Goal: Find specific page/section: Find specific page/section

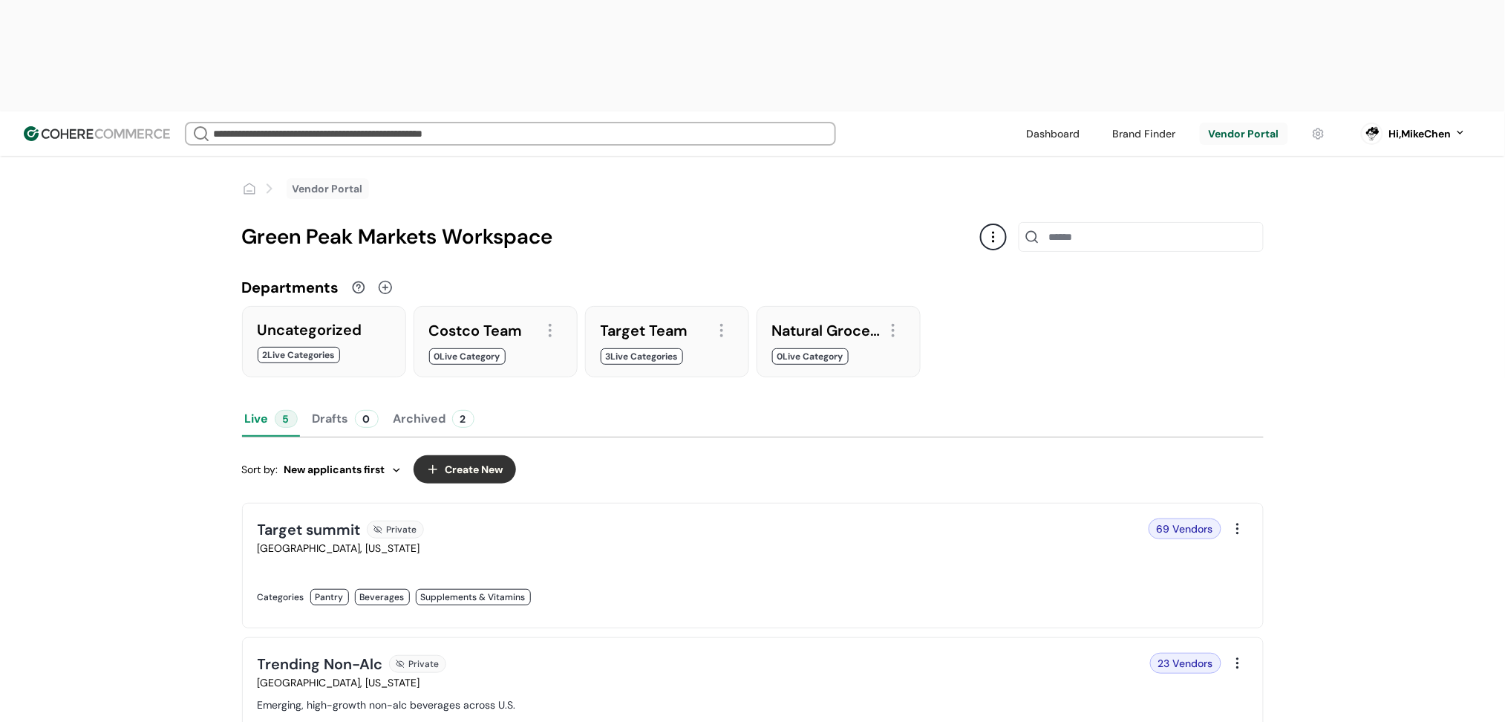
click at [336, 363] on div at bounding box center [324, 363] width 133 height 0
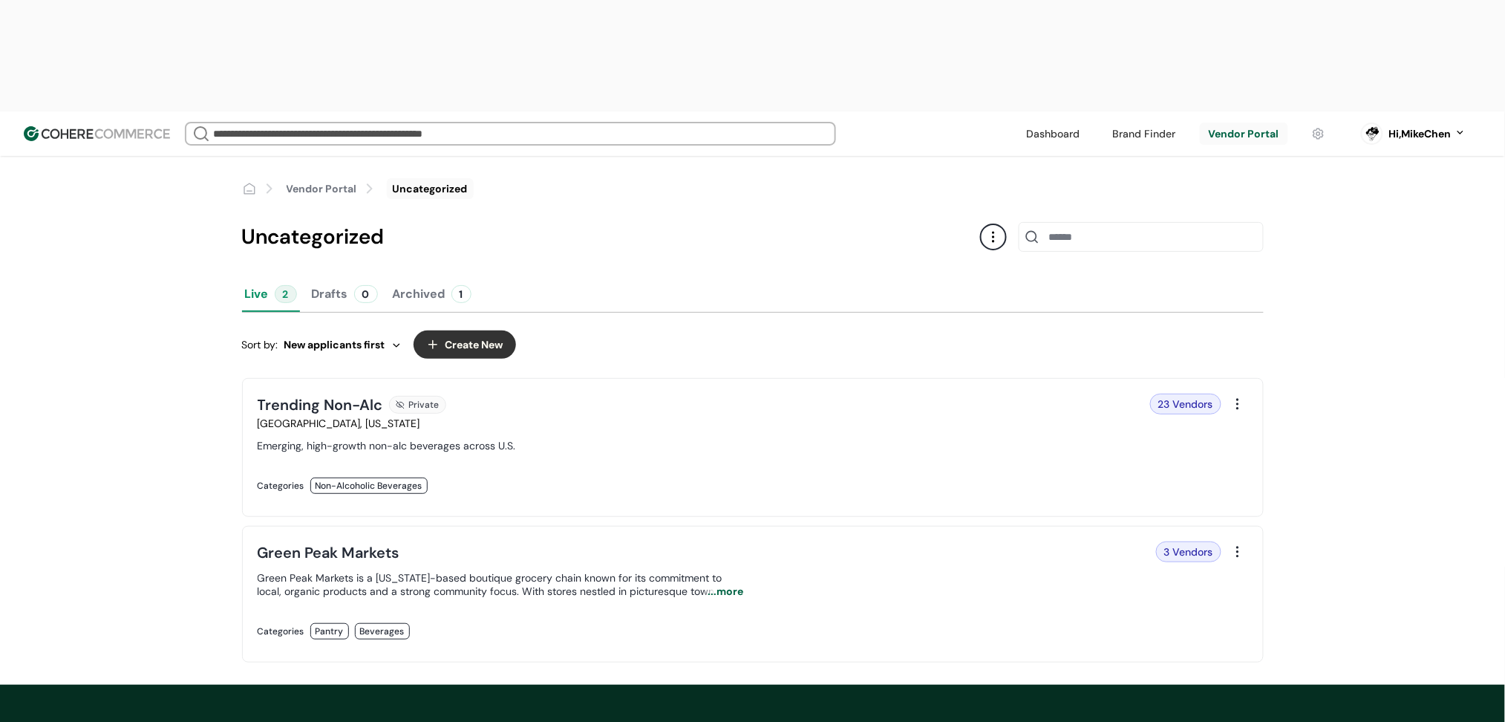
click at [983, 224] on div at bounding box center [993, 237] width 27 height 27
click at [792, 221] on div "Uncategorized" at bounding box center [611, 236] width 738 height 31
type input "**********"
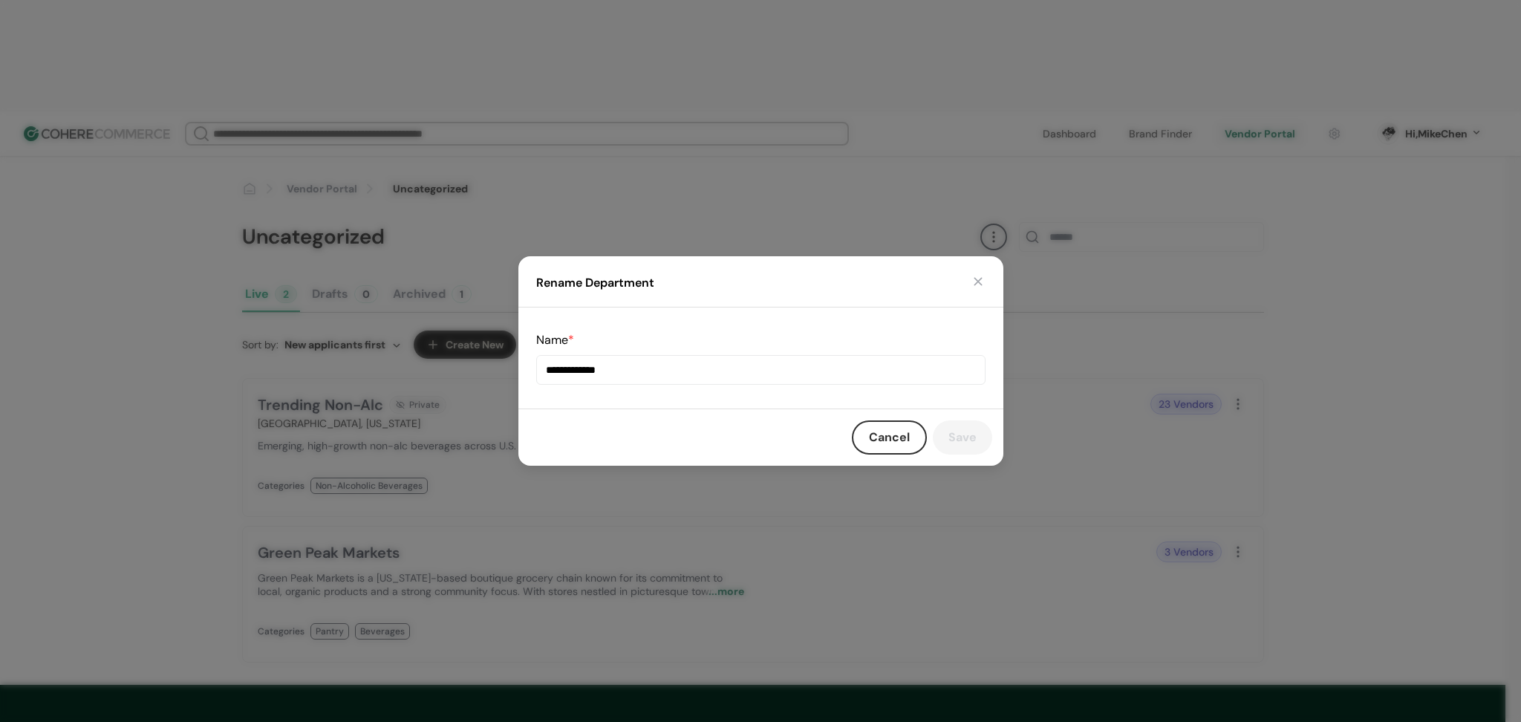
click at [898, 437] on button "Cancel" at bounding box center [889, 437] width 75 height 34
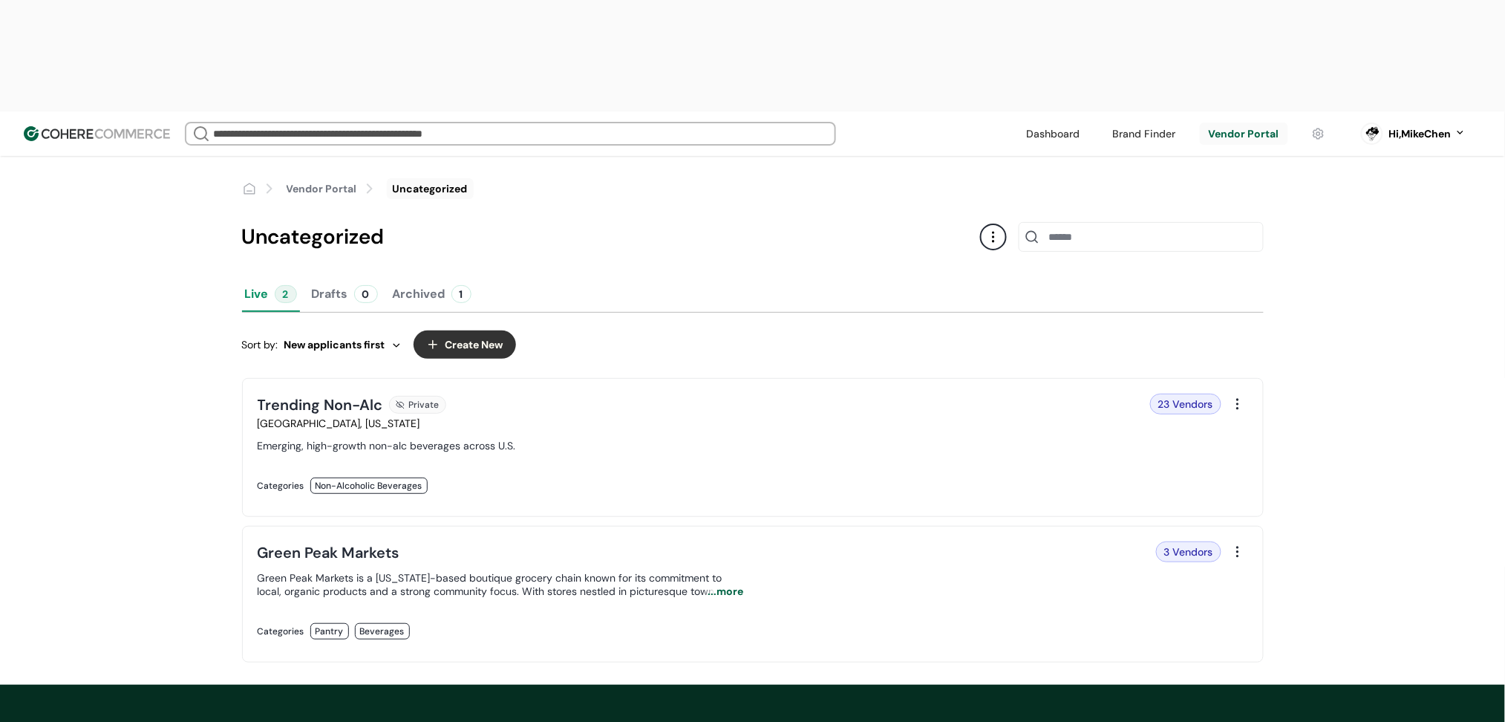
click at [1001, 224] on div at bounding box center [993, 237] width 27 height 27
click at [840, 199] on div "Uncategorized Live 2 Drafts 0 Archived 1 Sort by: New applicants first Create N…" at bounding box center [753, 442] width 1022 height 486
click at [689, 221] on div "Uncategorized" at bounding box center [611, 236] width 738 height 31
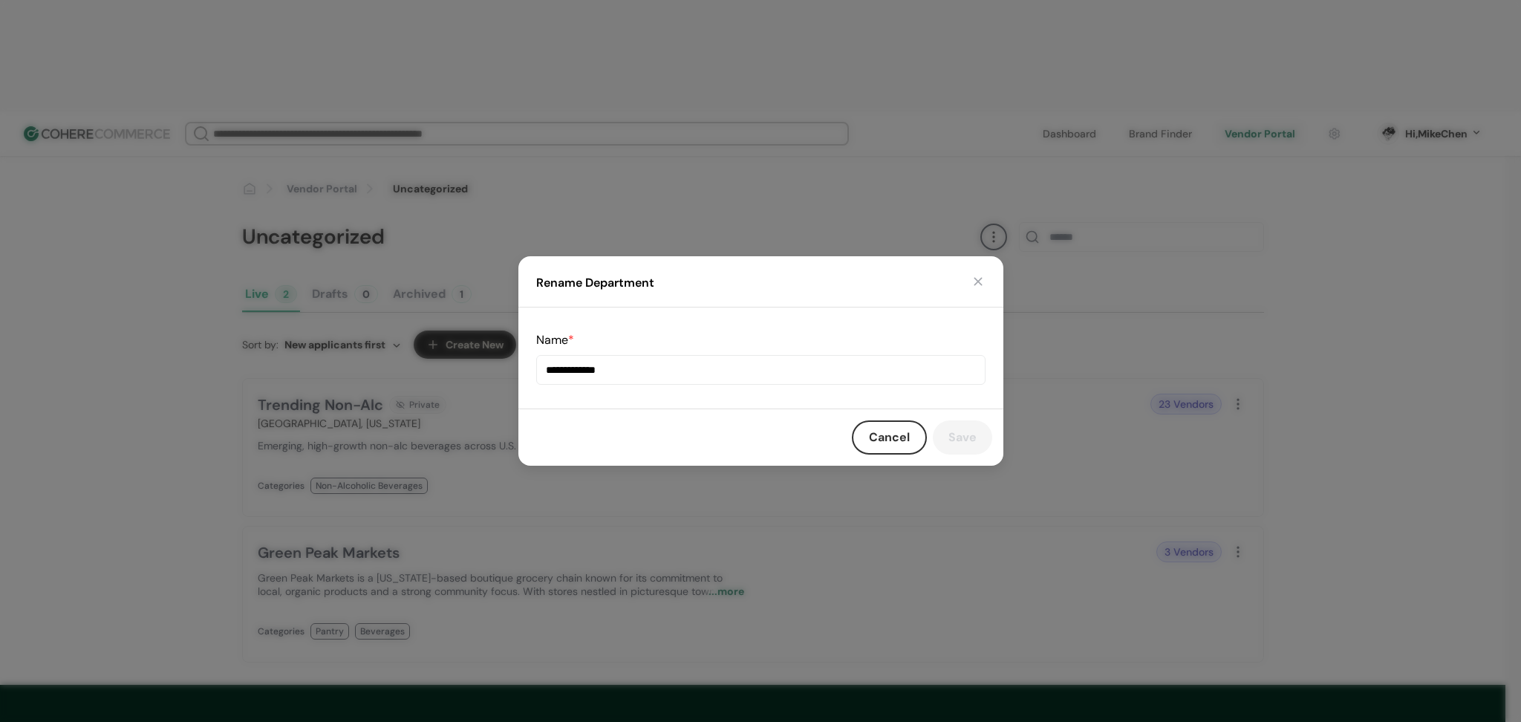
click at [729, 183] on html "We Came Up Empty Looks like there aren’t any matches at the moment. Refine your…" at bounding box center [760, 592] width 1521 height 1185
click at [981, 285] on button "button" at bounding box center [978, 281] width 15 height 15
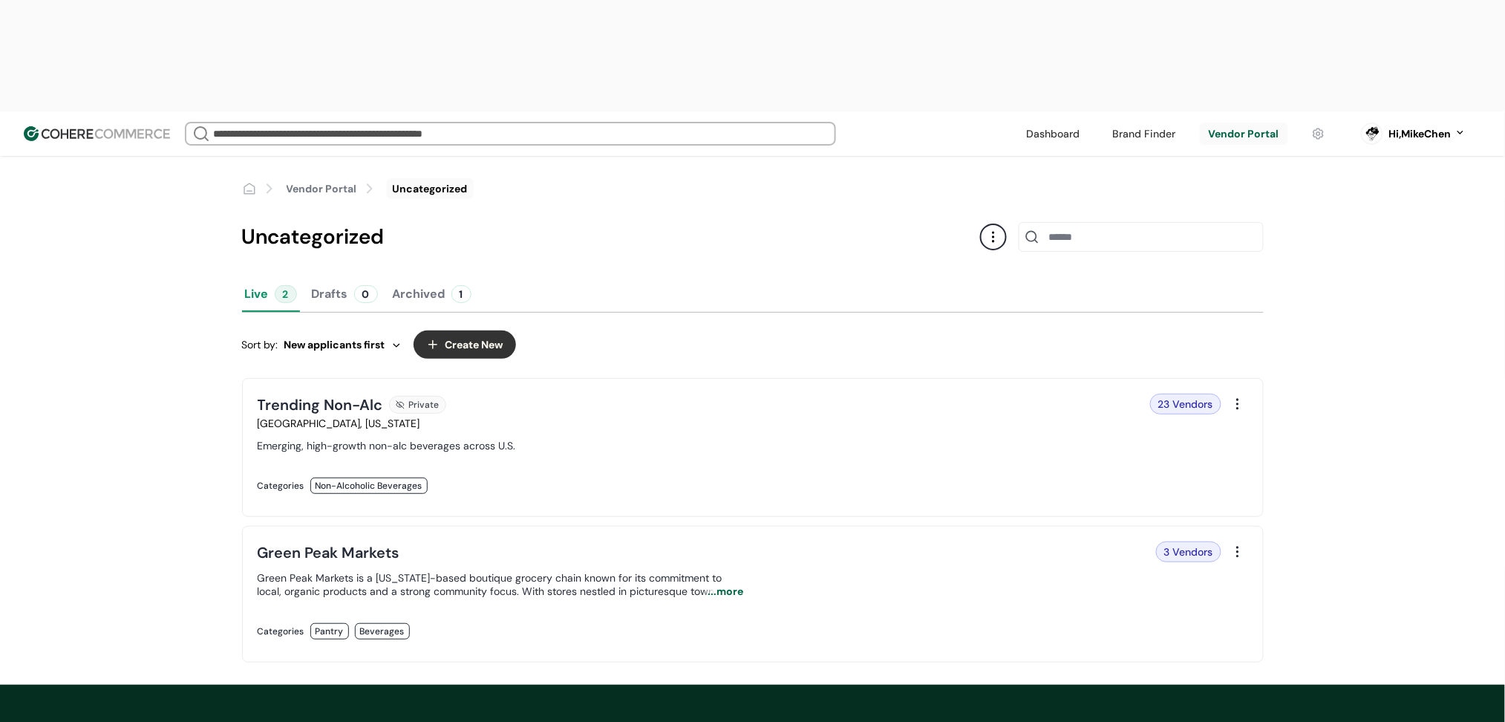
click at [596, 156] on div "Vendor Portal Uncategorized" at bounding box center [753, 177] width 1022 height 43
click at [744, 501] on link at bounding box center [501, 501] width 486 height 0
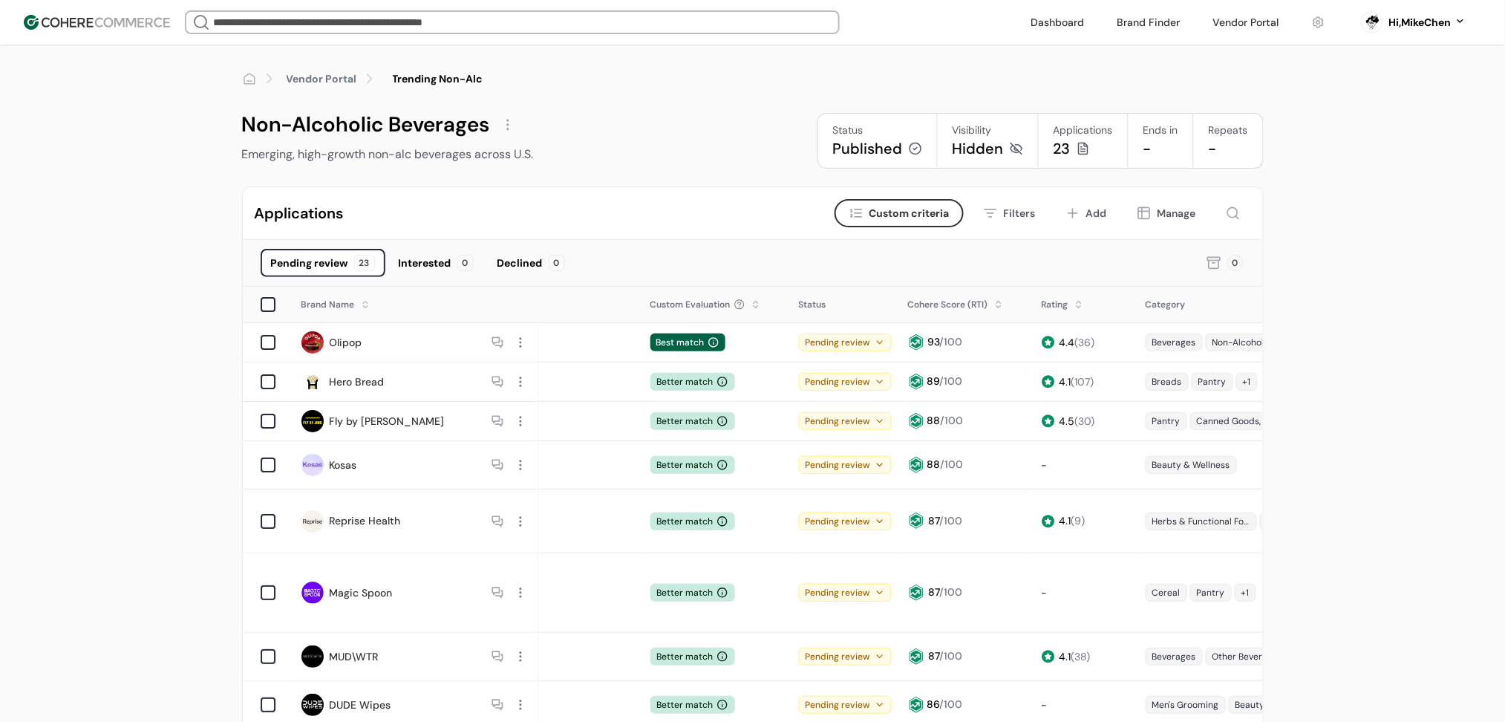
click at [798, 187] on div "Applications Criteria Custom criteria Filters Add Manage" at bounding box center [753, 213] width 1020 height 53
click at [683, 131] on div "Non-Alcoholic Beverages Emerging, high-growth non-alc beverages across U.S. Sta…" at bounding box center [753, 141] width 1022 height 56
click at [508, 126] on div at bounding box center [508, 125] width 24 height 24
click at [674, 131] on div "Non-Alcoholic Beverages Emerging, high-growth non-alc beverages across U.S. Sta…" at bounding box center [753, 141] width 1022 height 56
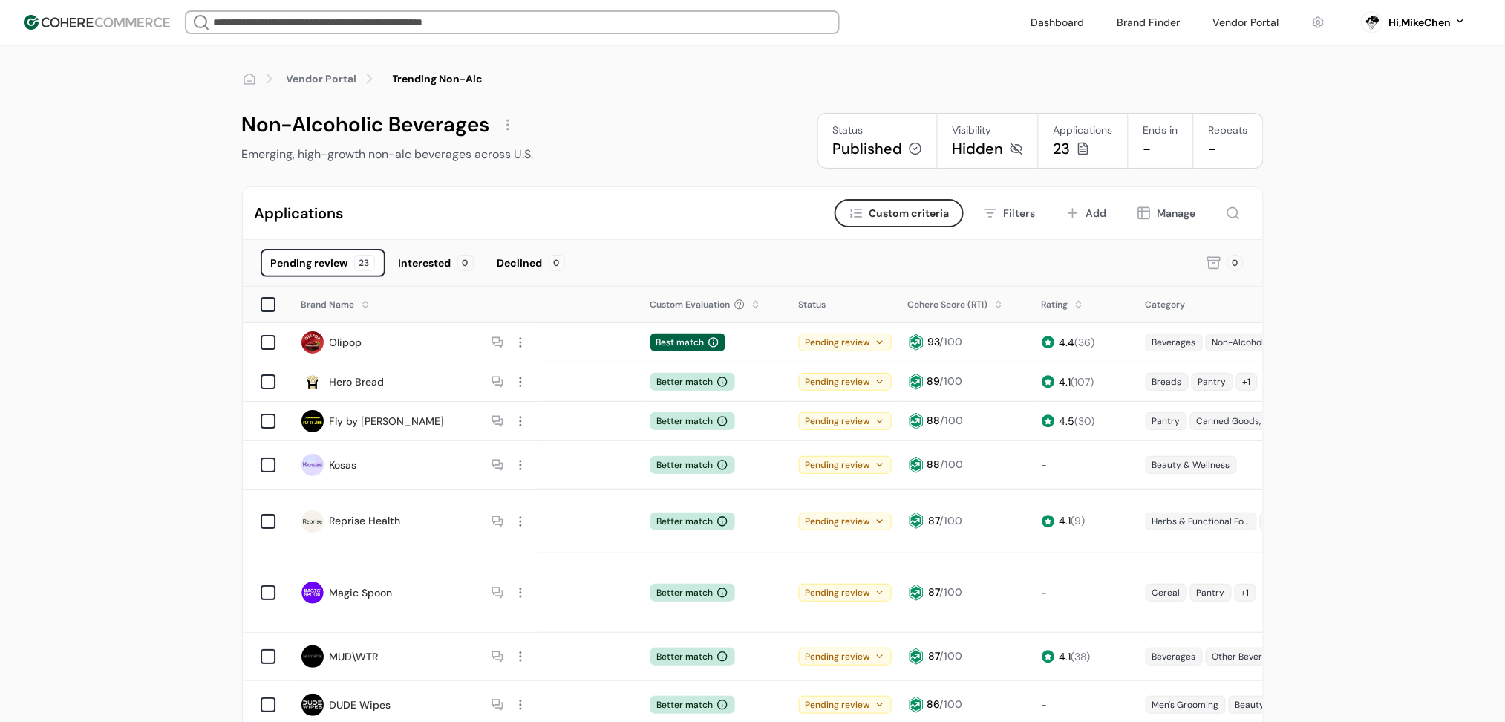
click at [900, 216] on span "Custom criteria" at bounding box center [910, 214] width 80 height 16
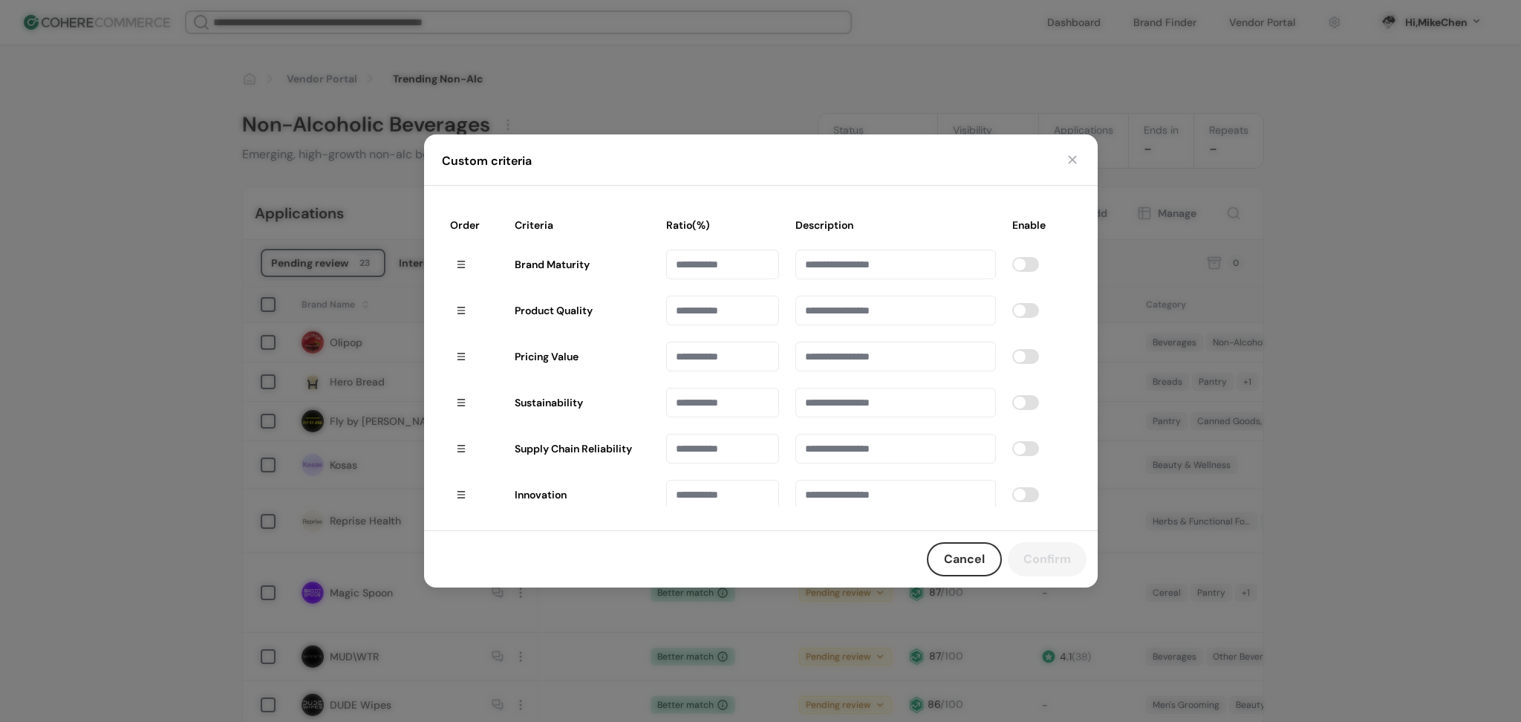
click at [1073, 160] on button "button" at bounding box center [1072, 159] width 15 height 15
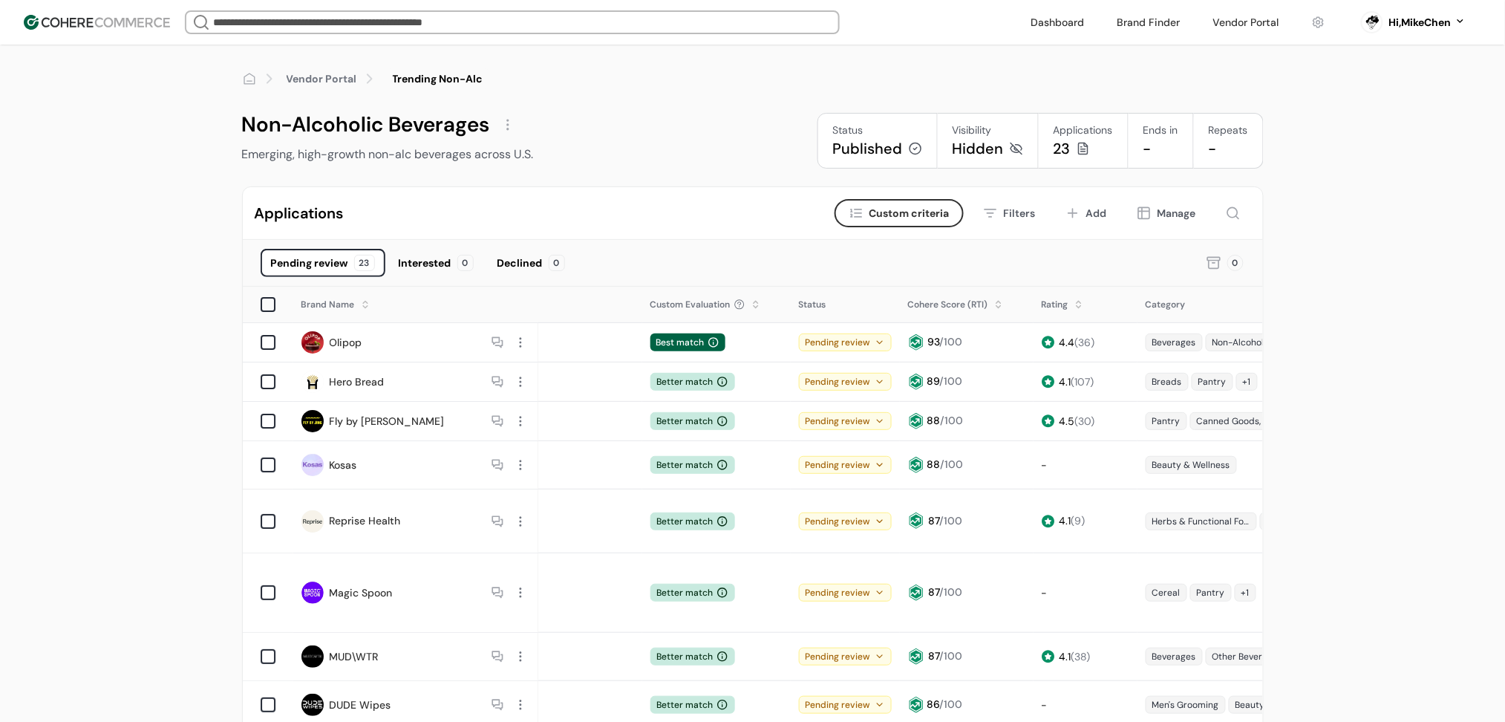
click at [1170, 342] on div "Beverages" at bounding box center [1174, 342] width 57 height 18
click at [1170, 343] on div "Beverages" at bounding box center [1174, 342] width 57 height 18
click at [1169, 343] on div "Beverages" at bounding box center [1174, 342] width 57 height 18
click at [125, 206] on div "Vendor Portal Trending Non-Alc Non-Alcoholic Beverages Emerging, high-growth no…" at bounding box center [752, 703] width 1505 height 1316
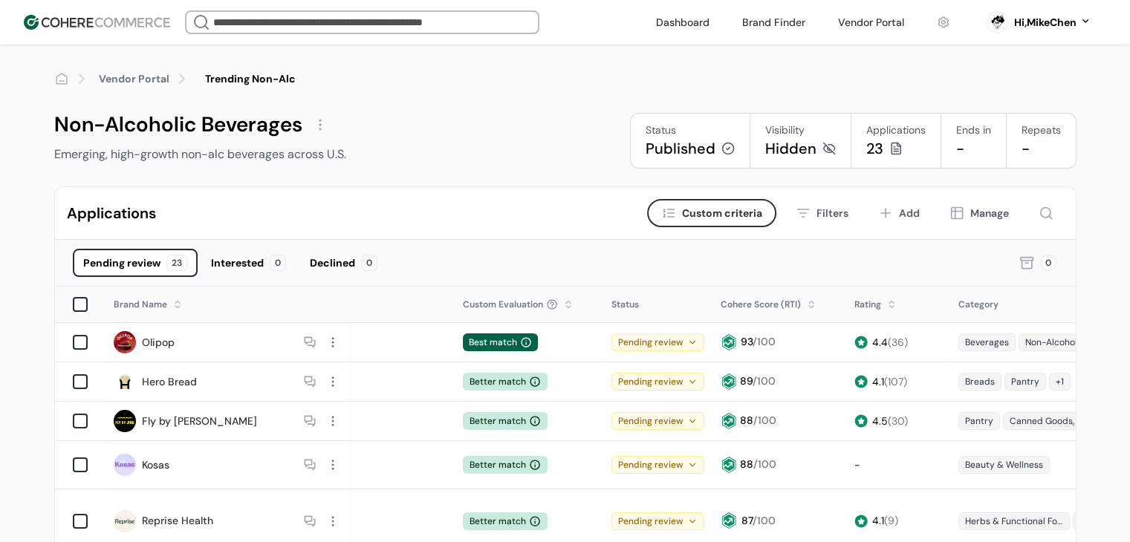
click at [466, 111] on div "Vendor Portal Trending Non-Alc" at bounding box center [565, 79] width 1022 height 68
click at [138, 82] on link "Vendor Portal" at bounding box center [134, 79] width 71 height 16
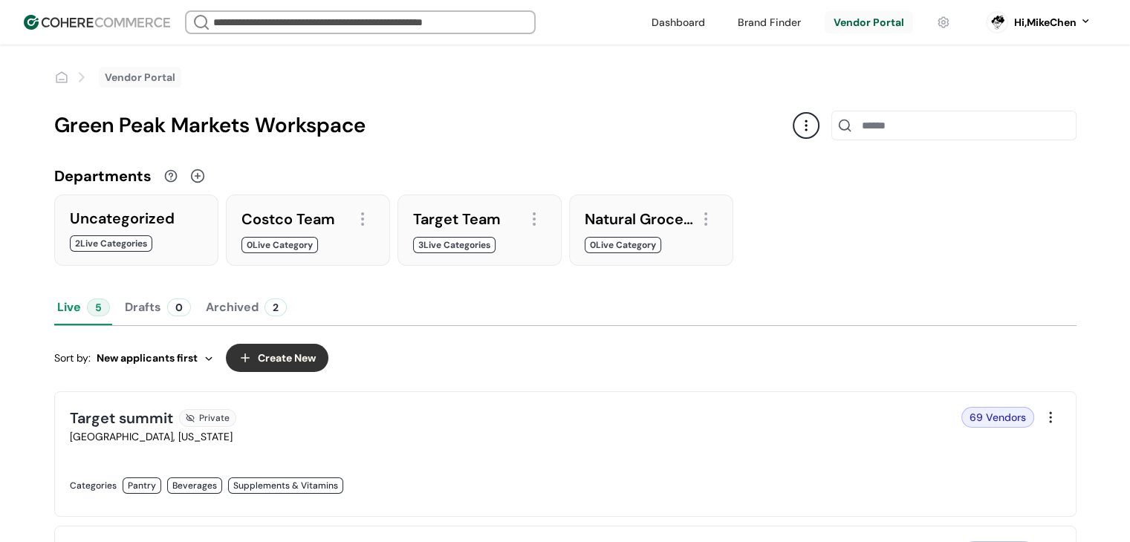
click at [556, 501] on link at bounding box center [313, 501] width 486 height 0
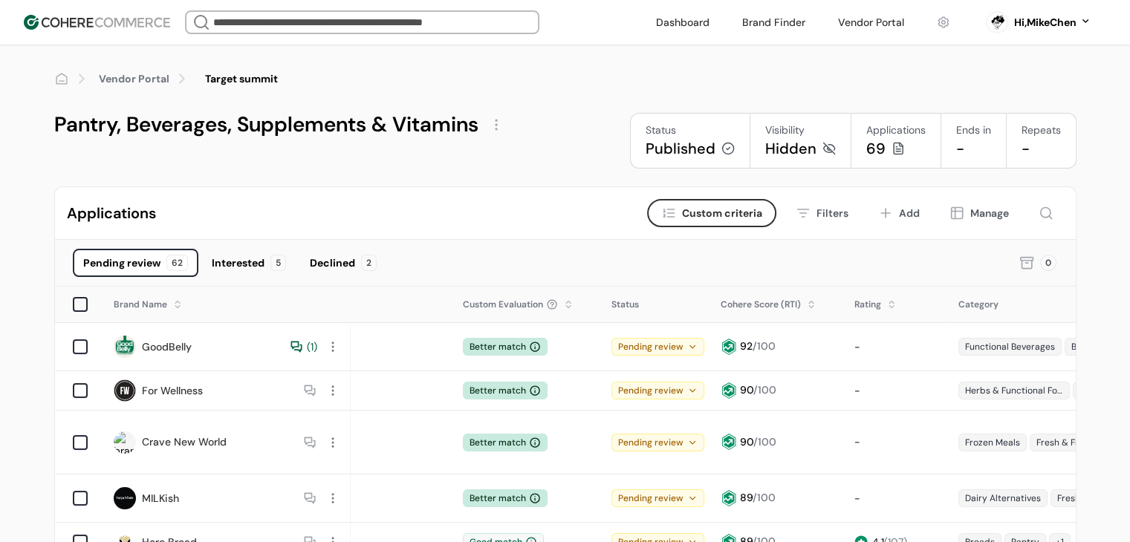
click at [306, 383] on div at bounding box center [309, 390] width 15 height 15
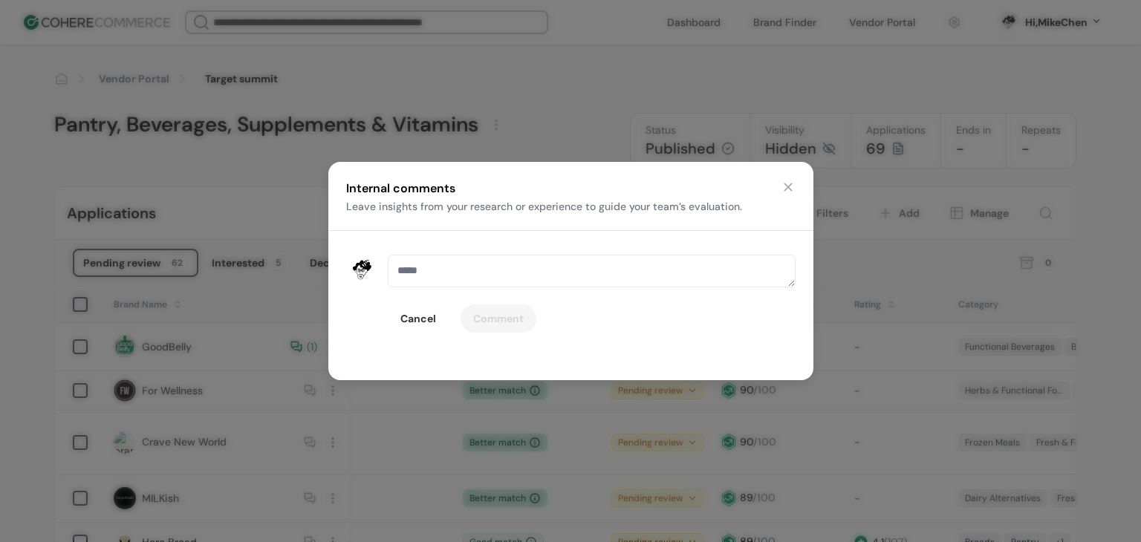
click at [411, 323] on button "Cancel" at bounding box center [418, 319] width 61 height 28
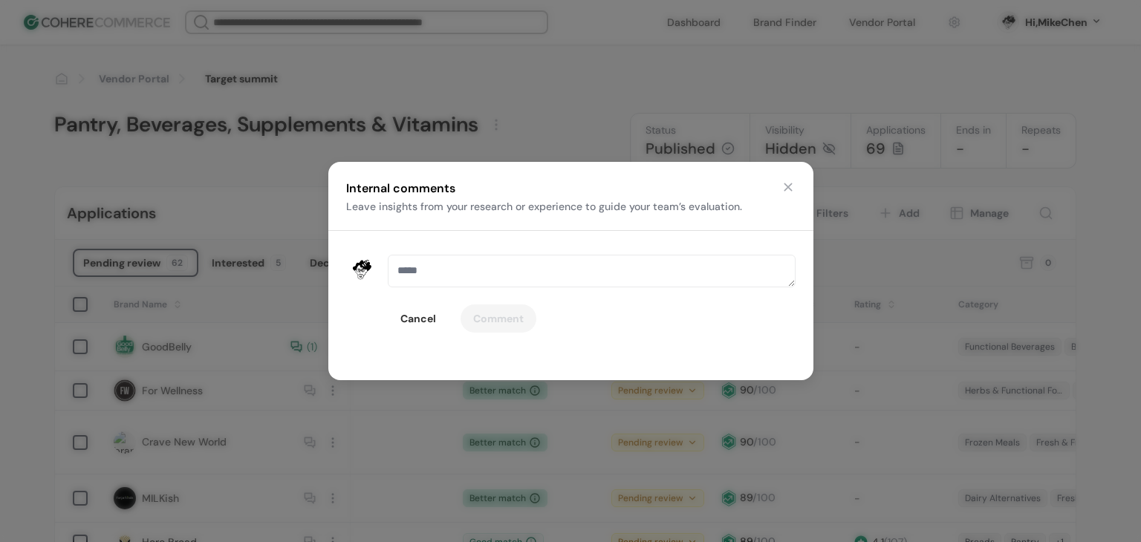
click at [411, 323] on button "Cancel" at bounding box center [418, 319] width 61 height 28
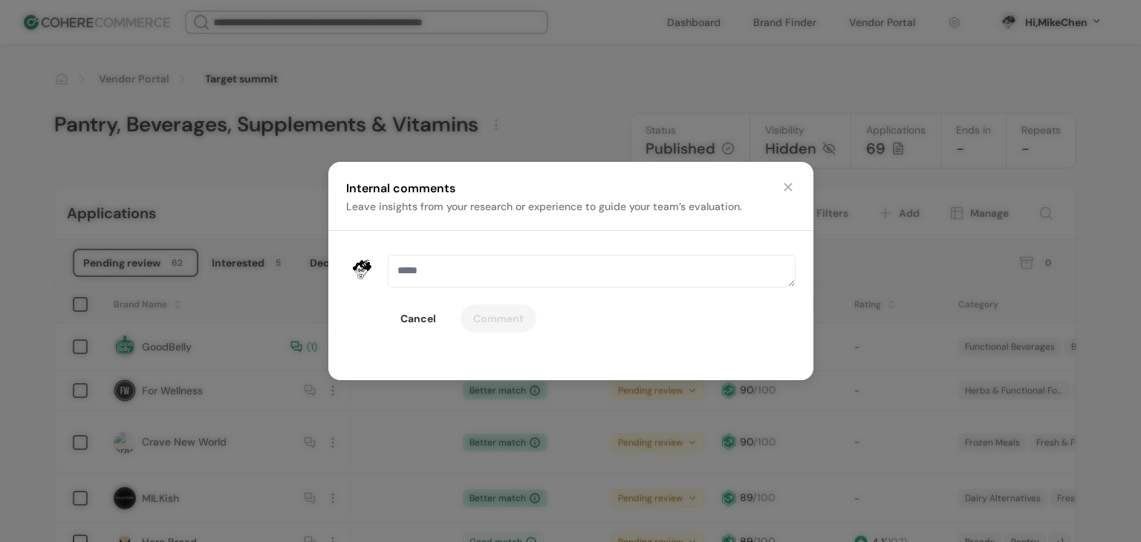
click at [411, 323] on button "Cancel" at bounding box center [418, 319] width 61 height 28
click at [785, 185] on button "button" at bounding box center [788, 187] width 15 height 15
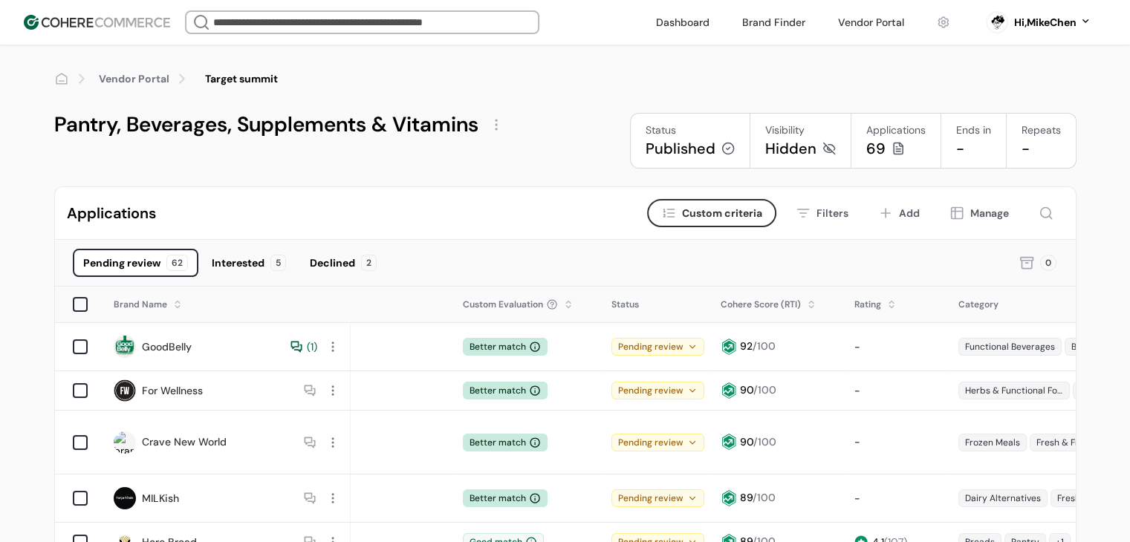
click at [306, 126] on div "Pantry, Beverages, Supplements & Vitamins" at bounding box center [266, 125] width 424 height 24
click at [77, 20] on img at bounding box center [97, 22] width 146 height 15
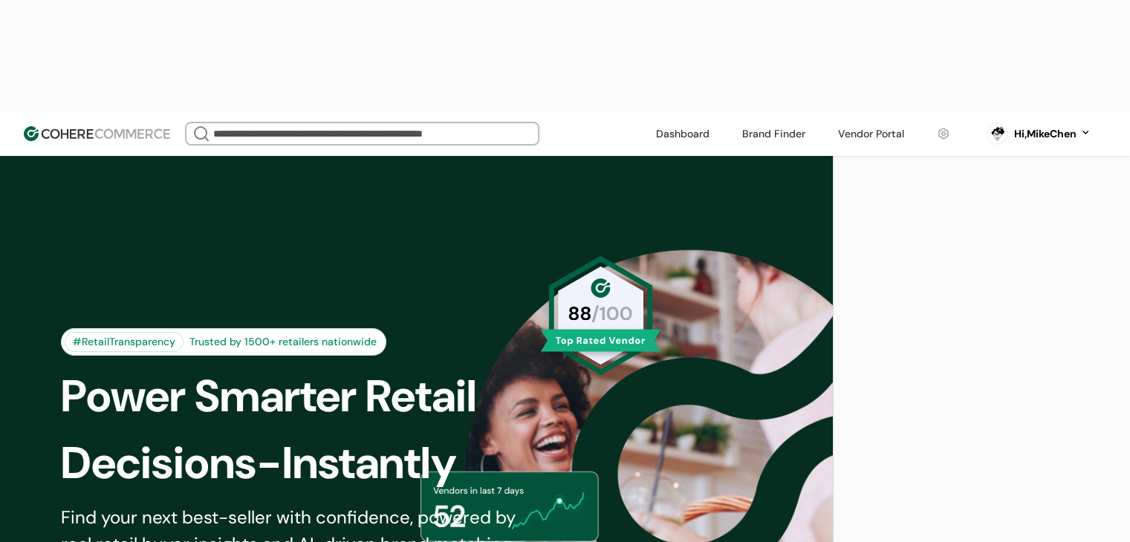
click at [600, 275] on div "#RetailTransparency Trusted by 1500+ retailers nationwide Power Smarter Retail …" at bounding box center [416, 475] width 785 height 564
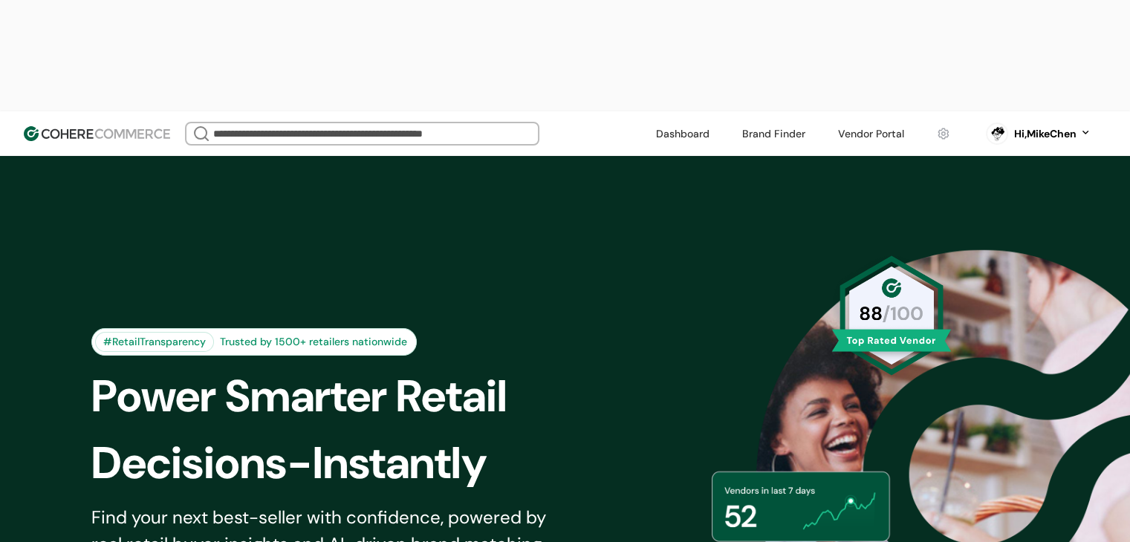
click at [349, 193] on div "#RetailTransparency Trusted by 1500+ retailers nationwide Power Smarter Retail …" at bounding box center [565, 475] width 1022 height 564
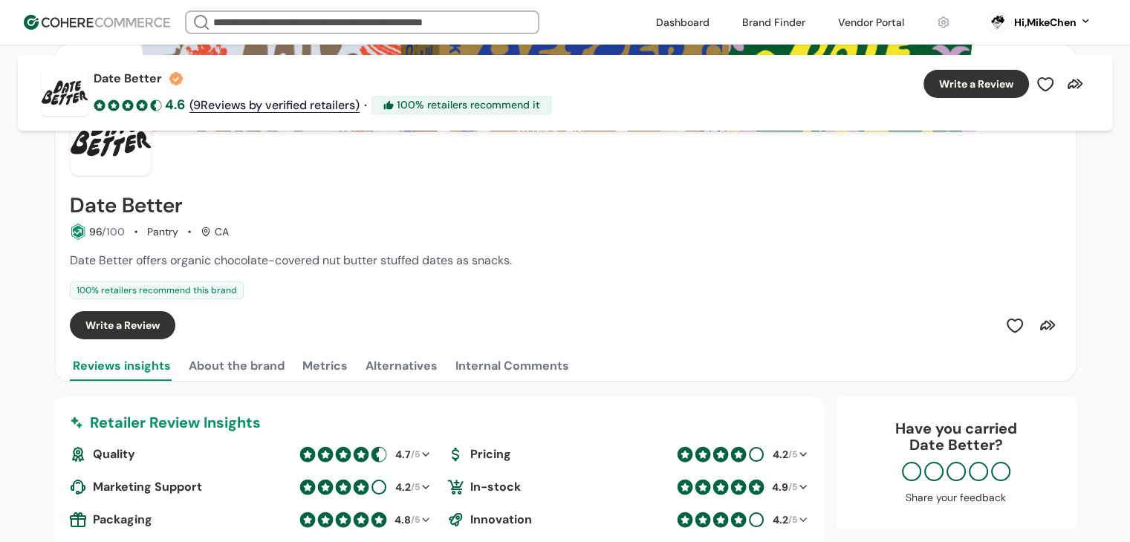
scroll to position [74, 0]
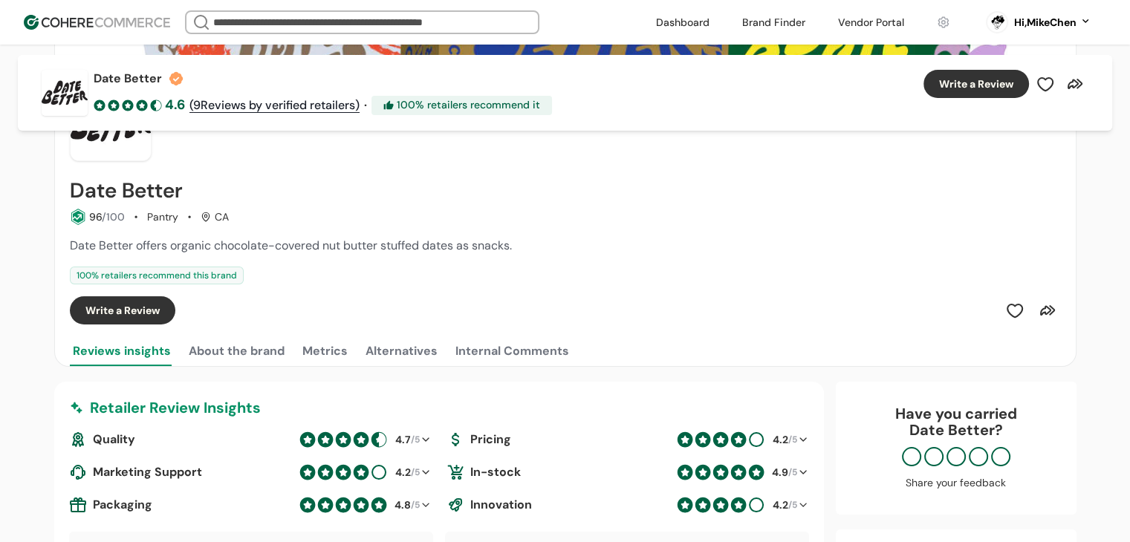
scroll to position [223, 0]
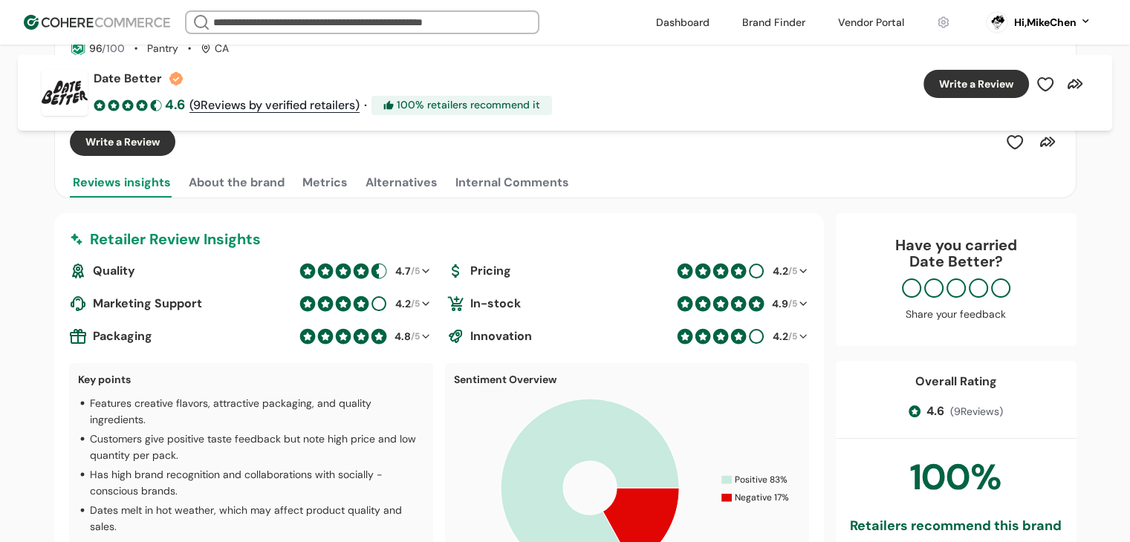
click at [277, 117] on div "Date Better 4.6 ( 9 Reviews by verified retailers) · 100 % retailers recommend …" at bounding box center [565, 93] width 1094 height 76
click at [668, 22] on link at bounding box center [682, 22] width 71 height 22
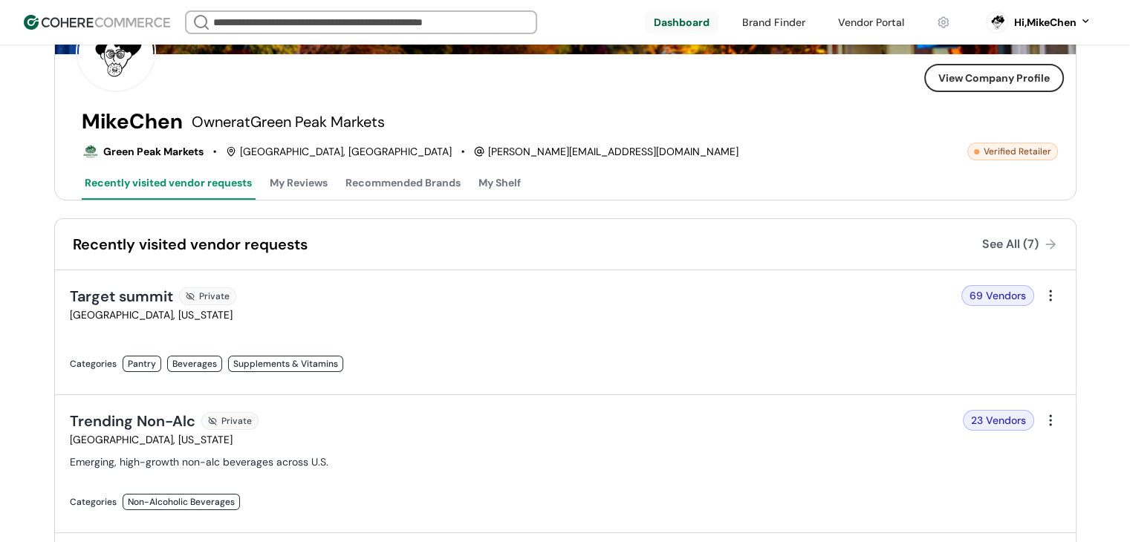
scroll to position [223, 0]
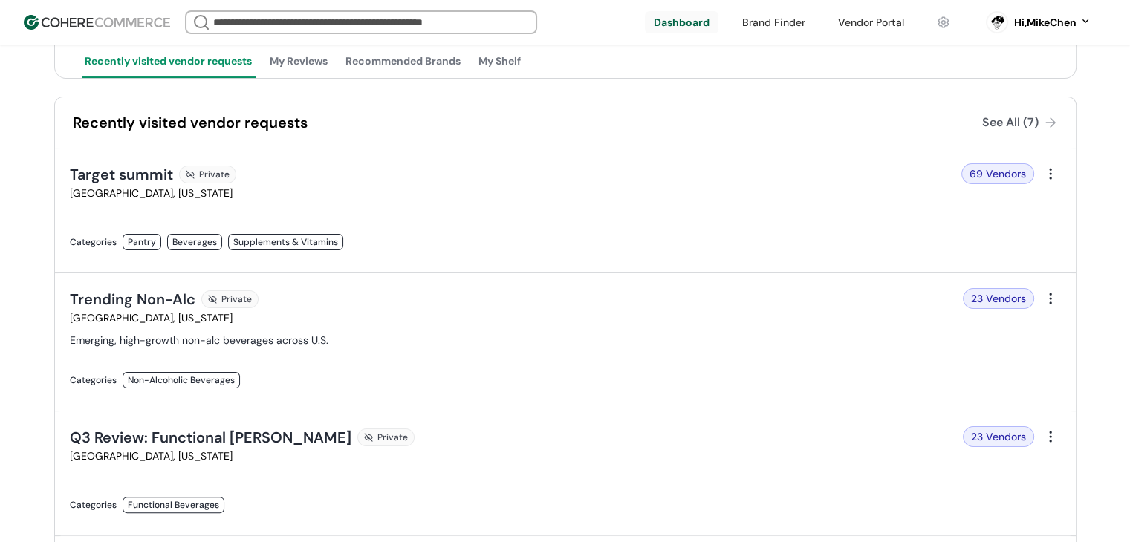
click at [556, 258] on link at bounding box center [313, 258] width 486 height 0
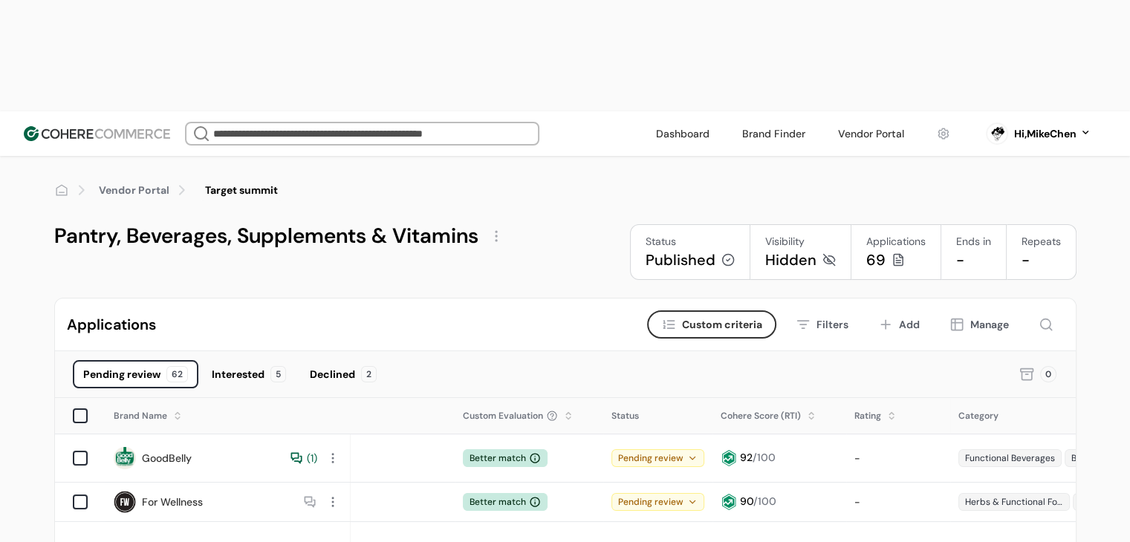
click at [294, 451] on div "( 1 )" at bounding box center [303, 459] width 28 height 16
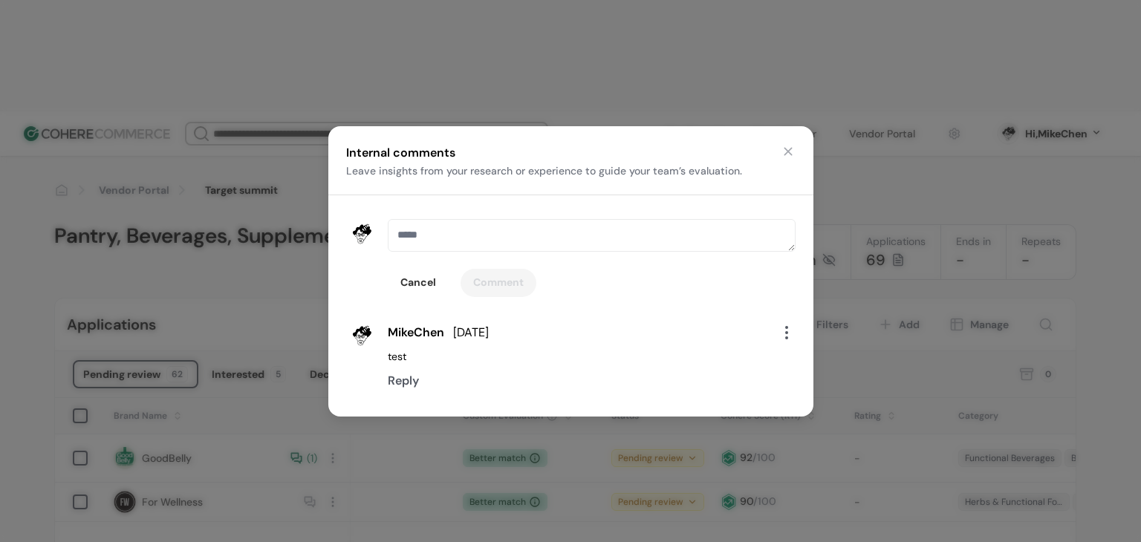
click at [787, 149] on button "button" at bounding box center [788, 151] width 15 height 15
